Goal: Information Seeking & Learning: Find specific fact

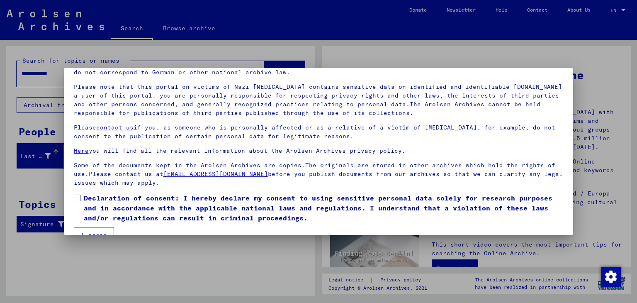
scroll to position [64, 0]
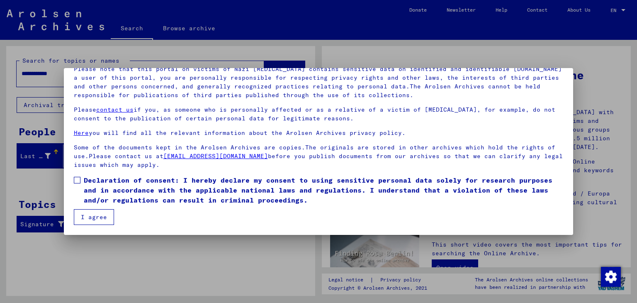
click at [79, 179] on span at bounding box center [77, 180] width 7 height 7
click at [107, 216] on button "I agree" at bounding box center [94, 217] width 40 height 16
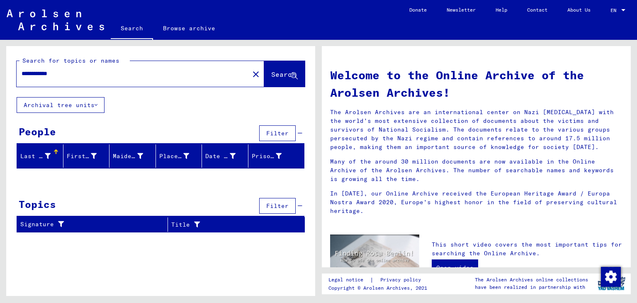
drag, startPoint x: 74, startPoint y: 77, endPoint x: 10, endPoint y: 76, distance: 64.3
click at [10, 76] on div "**********" at bounding box center [160, 71] width 309 height 51
type input "**********"
click at [271, 75] on span "Search" at bounding box center [283, 74] width 25 height 8
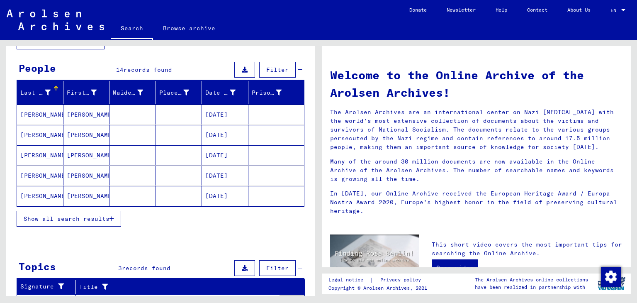
scroll to position [66, 0]
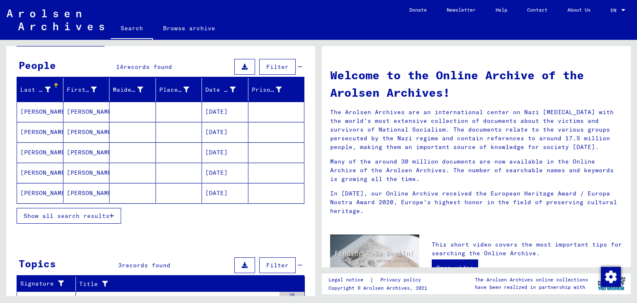
click at [43, 110] on mat-cell "[PERSON_NAME]" at bounding box center [40, 112] width 46 height 20
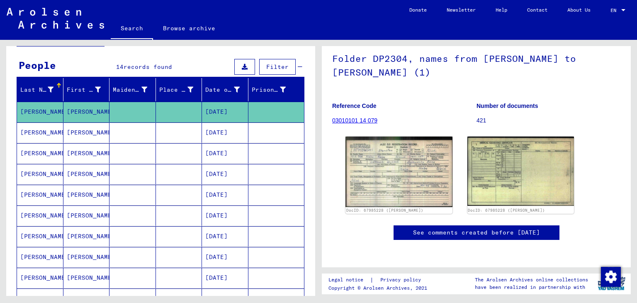
scroll to position [64, 0]
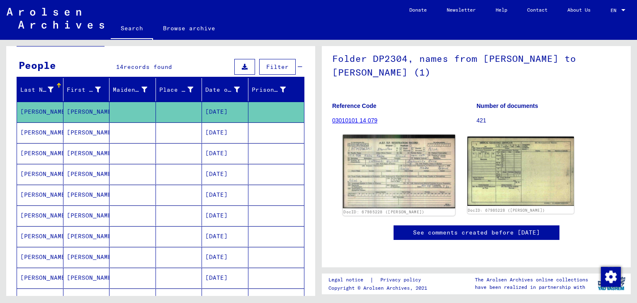
click at [405, 177] on img at bounding box center [399, 172] width 112 height 74
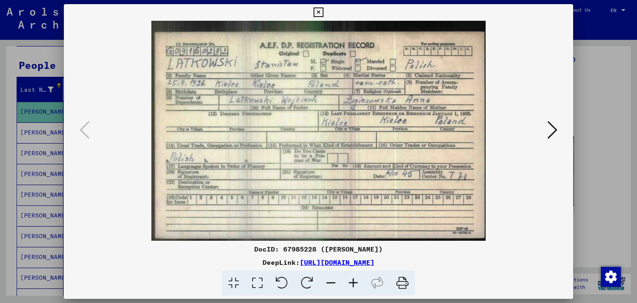
click at [356, 281] on icon at bounding box center [353, 282] width 22 height 25
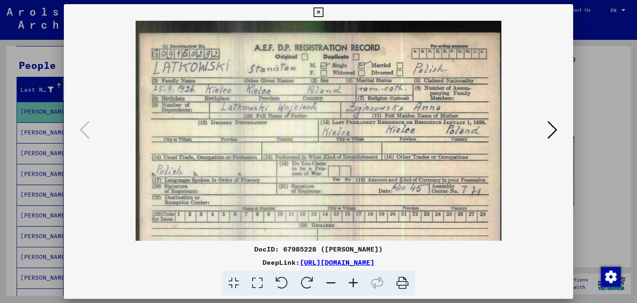
click at [356, 281] on icon at bounding box center [353, 282] width 22 height 25
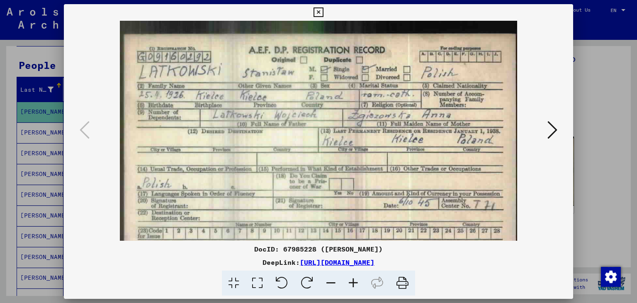
click at [356, 281] on icon at bounding box center [353, 282] width 22 height 25
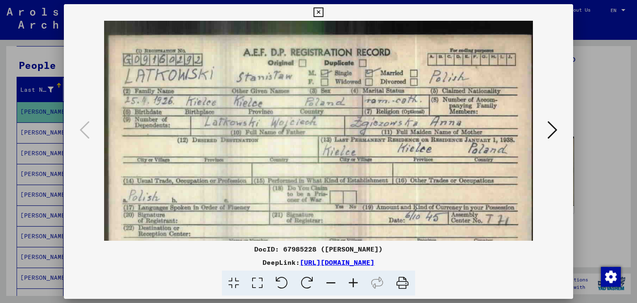
click at [356, 281] on icon at bounding box center [353, 282] width 22 height 25
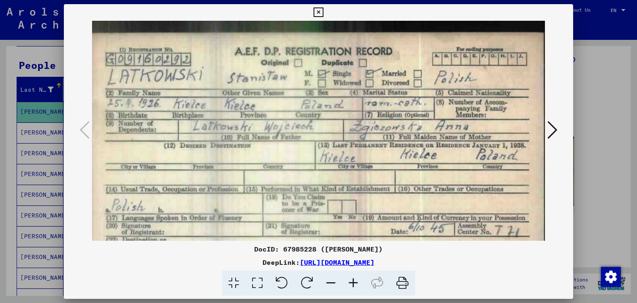
scroll to position [0, 7]
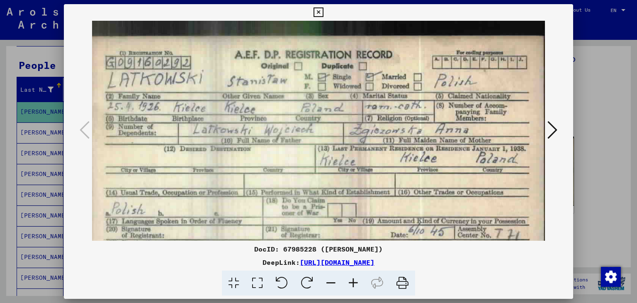
drag, startPoint x: 359, startPoint y: 183, endPoint x: 381, endPoint y: 177, distance: 23.7
click at [381, 177] on img at bounding box center [315, 172] width 460 height 303
click at [550, 131] on icon at bounding box center [552, 130] width 10 height 20
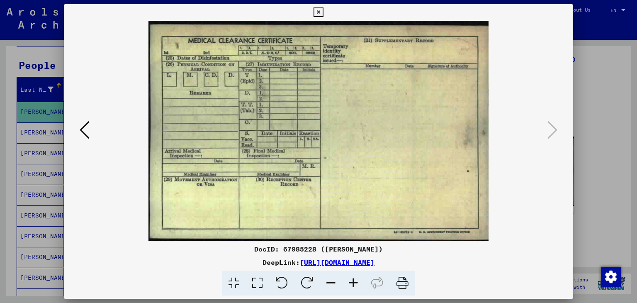
click at [322, 10] on icon at bounding box center [318, 12] width 10 height 10
